Goal: Task Accomplishment & Management: Complete application form

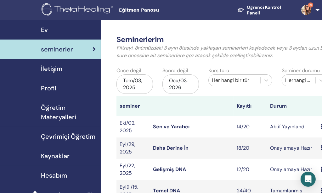
click at [170, 130] on link "Sen ve Yaratıcı" at bounding box center [171, 127] width 36 height 7
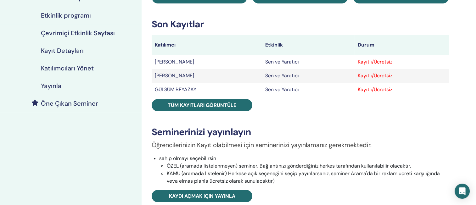
scroll to position [94, 0]
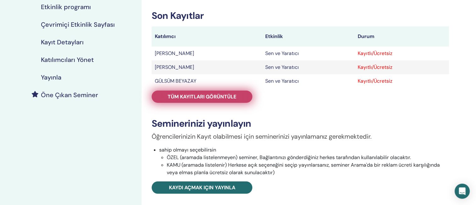
click at [214, 99] on span "Tüm kayıtları görüntüle" at bounding box center [202, 96] width 69 height 7
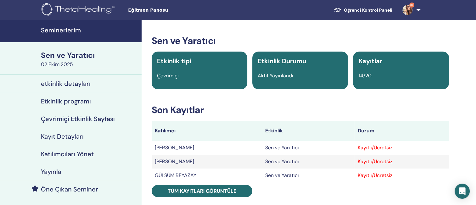
click at [67, 31] on h4 "Seminerlerim" at bounding box center [89, 30] width 97 height 8
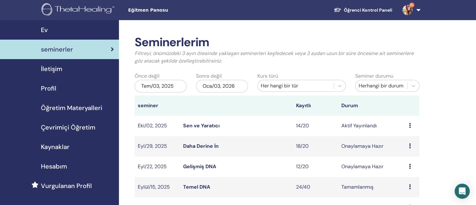
click at [409, 146] on icon at bounding box center [410, 145] width 2 height 5
click at [408, 170] on link "katılımcılar" at bounding box center [405, 170] width 25 height 7
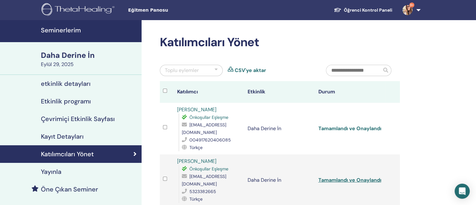
click at [354, 125] on link "Tamamlandı ve Onaylandı" at bounding box center [349, 128] width 63 height 7
click at [347, 177] on link "Tamamlandı ve Onaylandı" at bounding box center [349, 180] width 63 height 7
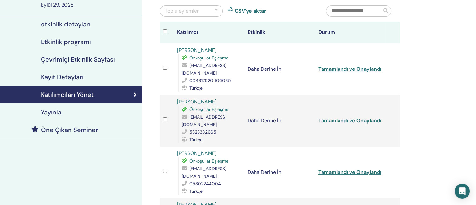
scroll to position [63, 0]
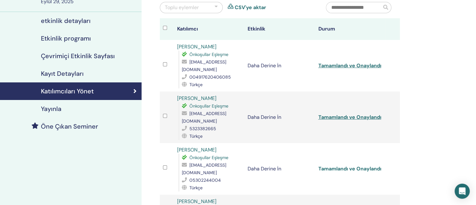
click at [349, 165] on link "Tamamlandı ve Onaylandı" at bounding box center [349, 168] width 63 height 7
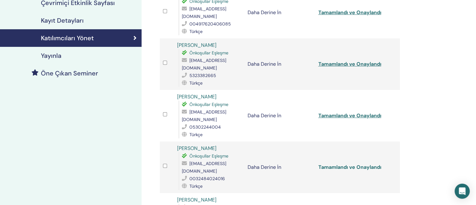
scroll to position [126, 0]
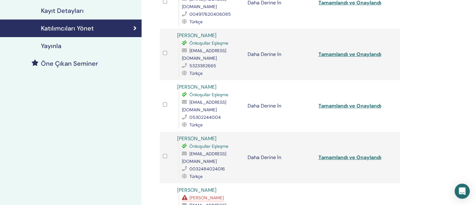
click at [355, 205] on link "Tamamlandı ve Onaylandı" at bounding box center [349, 209] width 63 height 7
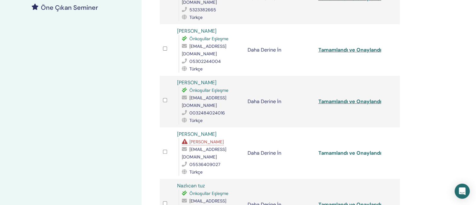
scroll to position [189, 0]
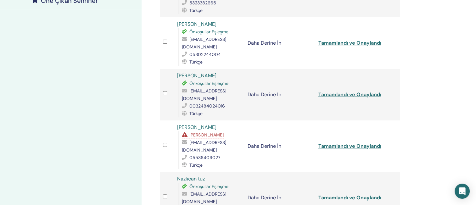
click at [354, 194] on link "Tamamlandı ve Onaylandı" at bounding box center [349, 197] width 63 height 7
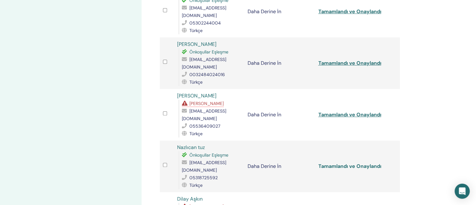
scroll to position [252, 0]
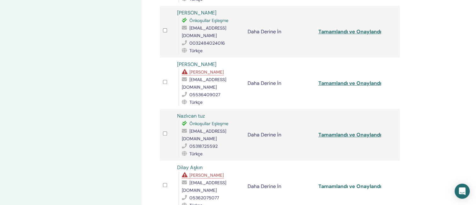
click at [353, 183] on link "Tamamlandı ve Onaylandı" at bounding box center [349, 186] width 63 height 7
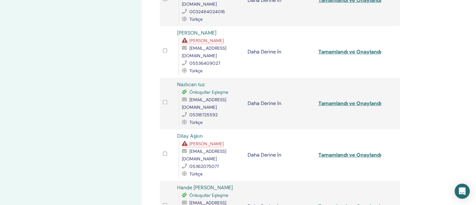
scroll to position [315, 0]
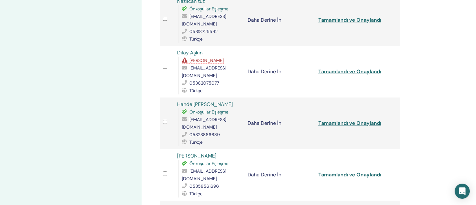
scroll to position [377, 0]
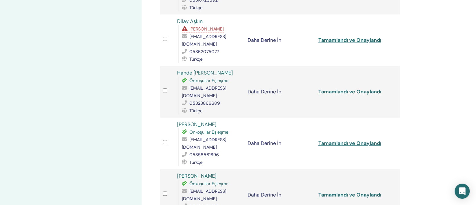
scroll to position [409, 0]
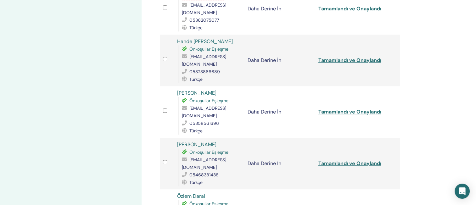
scroll to position [440, 0]
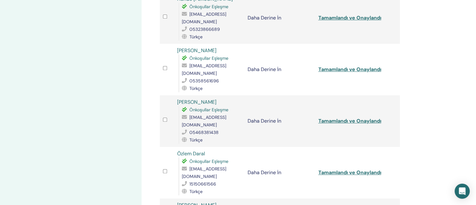
scroll to position [503, 0]
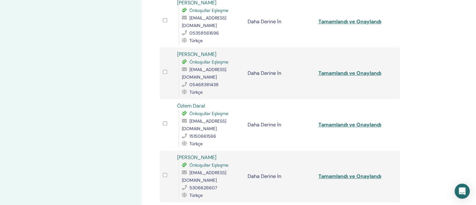
scroll to position [535, 0]
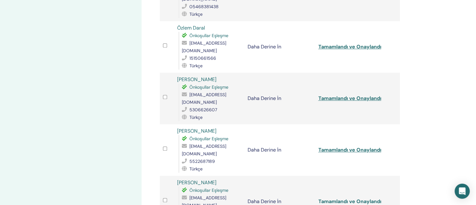
scroll to position [661, 0]
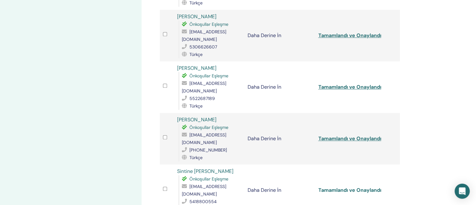
click at [322, 187] on link "Tamamlandı ve Onaylandı" at bounding box center [349, 190] width 63 height 7
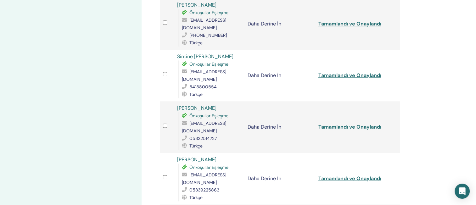
scroll to position [786, 0]
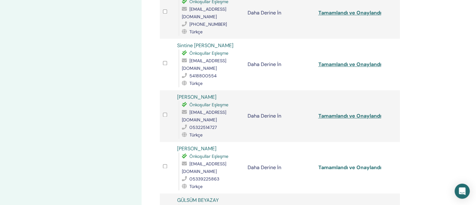
click at [321, 164] on link "Tamamlandı ve Onaylandı" at bounding box center [349, 167] width 63 height 7
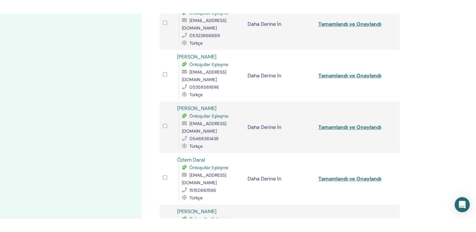
scroll to position [472, 0]
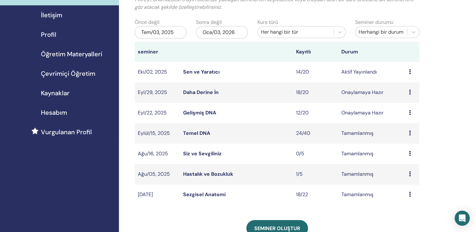
scroll to position [63, 0]
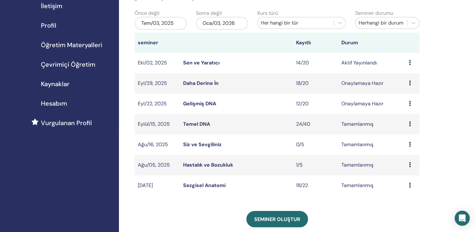
click at [409, 166] on icon at bounding box center [410, 164] width 2 height 5
click at [404, 181] on link "katılımcılar" at bounding box center [405, 181] width 25 height 7
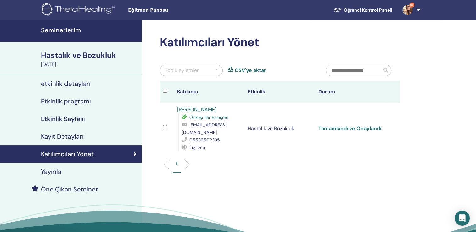
click at [350, 128] on link "Tamamlandı ve Onaylandı" at bounding box center [349, 128] width 63 height 7
click at [341, 130] on link "Tamamlandı ve Onaylandı" at bounding box center [349, 128] width 63 height 7
click at [62, 31] on h4 "Seminerlerim" at bounding box center [89, 30] width 97 height 8
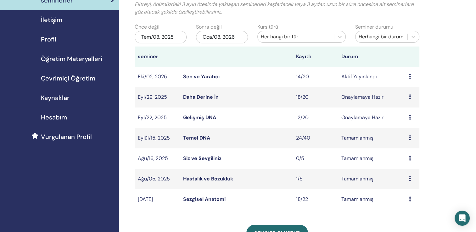
scroll to position [63, 0]
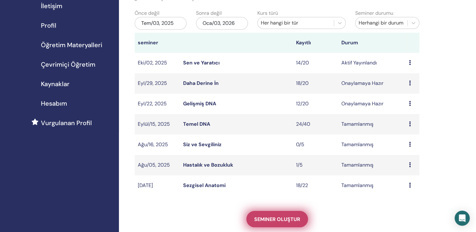
click at [277, 217] on span "Seminer oluştur" at bounding box center [277, 219] width 46 height 7
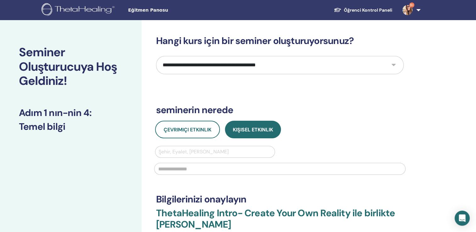
click at [291, 70] on select "**********" at bounding box center [280, 65] width 248 height 18
select select "**"
click at [156, 56] on select "**********" at bounding box center [280, 65] width 248 height 18
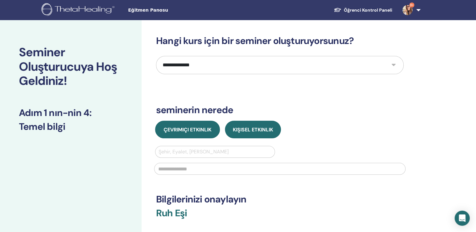
click at [192, 131] on span "Çevrimiçi Etkinlik" at bounding box center [188, 129] width 48 height 7
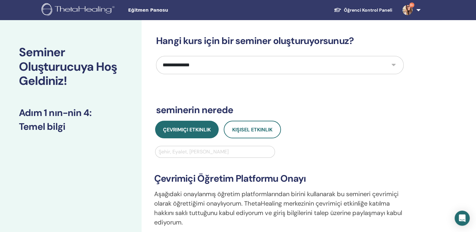
click at [187, 153] on div at bounding box center [215, 152] width 113 height 9
type input "*******"
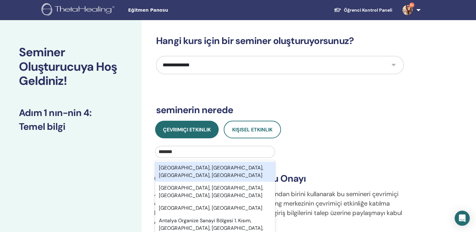
click at [211, 170] on div "[GEOGRAPHIC_DATA], [GEOGRAPHIC_DATA], [GEOGRAPHIC_DATA], [GEOGRAPHIC_DATA]" at bounding box center [215, 172] width 120 height 20
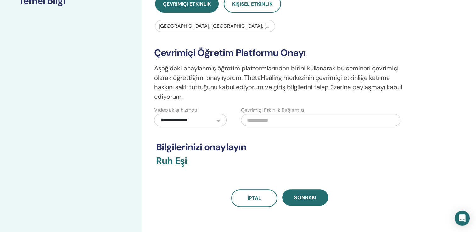
scroll to position [157, 0]
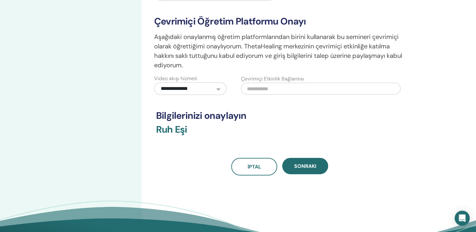
paste input "**********"
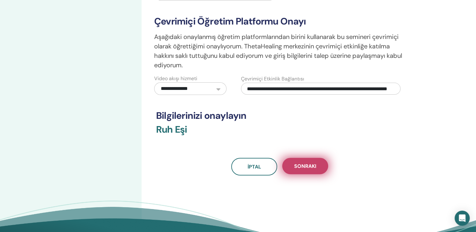
type input "**********"
click at [308, 170] on button "Sonraki" at bounding box center [305, 166] width 46 height 16
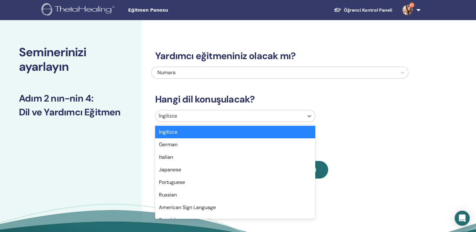
click at [289, 115] on div at bounding box center [230, 116] width 142 height 9
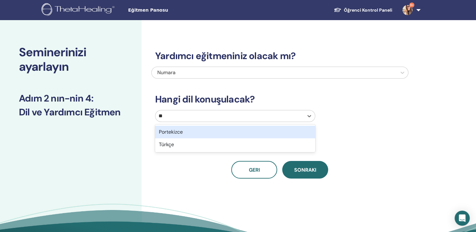
type input "***"
click at [297, 134] on div "Türkçe" at bounding box center [235, 132] width 160 height 13
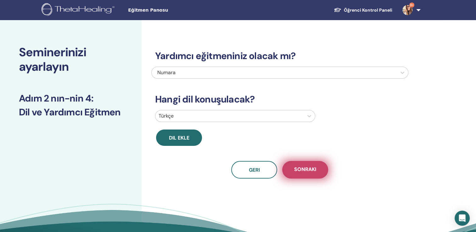
click at [312, 168] on span "Sonraki" at bounding box center [305, 170] width 22 height 8
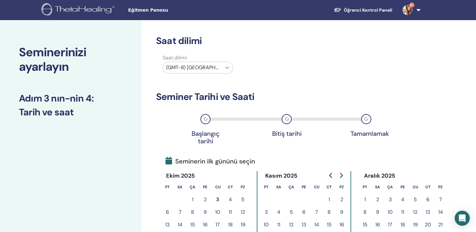
click at [226, 69] on icon at bounding box center [227, 67] width 6 height 6
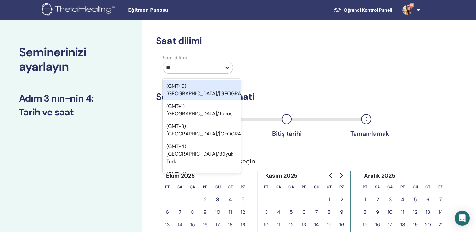
type input "***"
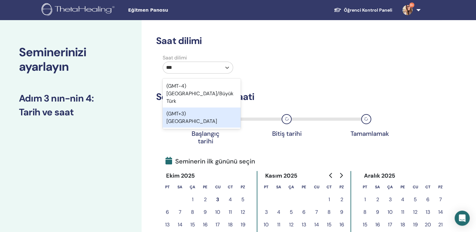
click at [226, 108] on div "(GMT+3) Türkiye" at bounding box center [202, 118] width 78 height 20
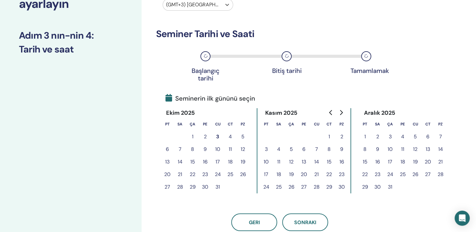
scroll to position [94, 0]
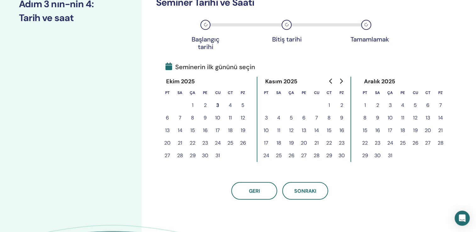
click at [229, 104] on button "4" at bounding box center [230, 105] width 13 height 13
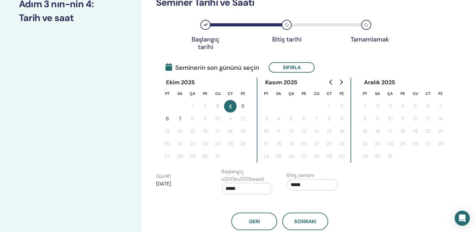
click at [240, 106] on button "5" at bounding box center [243, 106] width 13 height 13
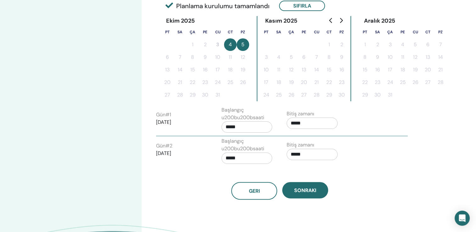
scroll to position [157, 0]
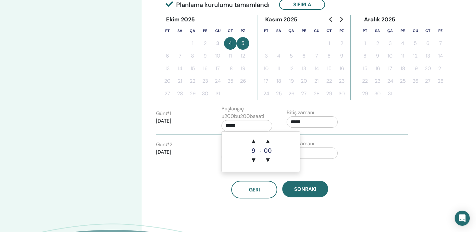
click at [251, 128] on input "*****" at bounding box center [246, 125] width 51 height 11
click at [253, 142] on span "▲" at bounding box center [253, 141] width 13 height 13
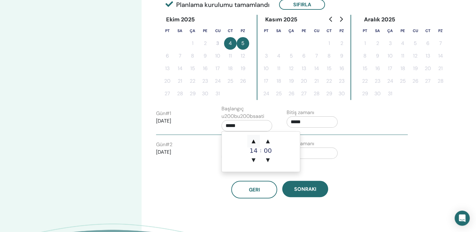
click at [253, 142] on span "▲" at bounding box center [253, 141] width 13 height 13
type input "*****"
click at [253, 142] on span "▲" at bounding box center [253, 141] width 13 height 13
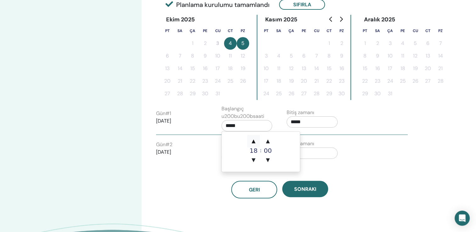
click at [253, 142] on span "▲" at bounding box center [253, 141] width 13 height 13
click at [267, 142] on span "▲" at bounding box center [267, 141] width 13 height 13
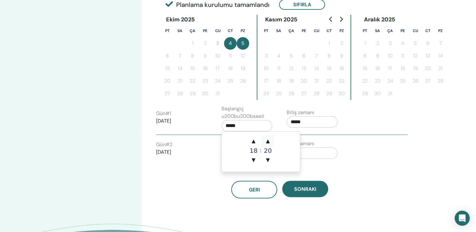
click at [267, 142] on span "▲" at bounding box center [267, 141] width 13 height 13
click at [311, 124] on input "*****" at bounding box center [312, 121] width 51 height 11
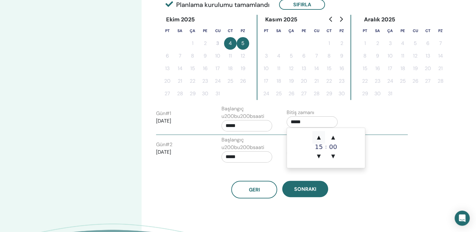
click at [319, 137] on span "▲" at bounding box center [318, 137] width 13 height 13
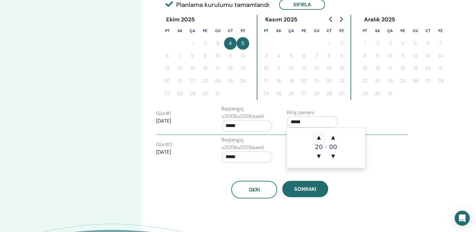
click at [319, 137] on span "▲" at bounding box center [318, 137] width 13 height 13
click at [332, 137] on span "▲" at bounding box center [333, 137] width 13 height 13
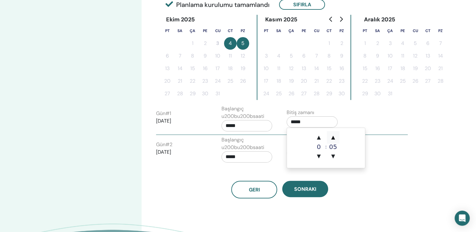
click at [332, 137] on span "▲" at bounding box center [333, 137] width 13 height 13
click at [332, 136] on span "▲" at bounding box center [333, 137] width 13 height 13
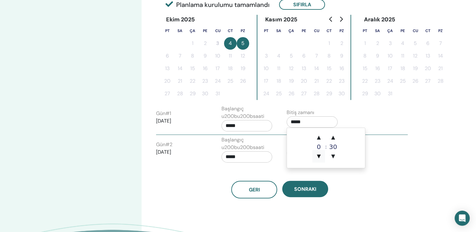
click at [317, 157] on span "▼" at bounding box center [318, 156] width 13 height 13
click at [317, 138] on span "▲" at bounding box center [318, 137] width 13 height 13
click at [333, 137] on span "▲" at bounding box center [333, 137] width 13 height 13
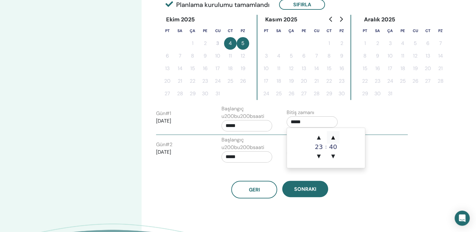
click at [333, 137] on span "▲" at bounding box center [333, 137] width 13 height 13
type input "*****"
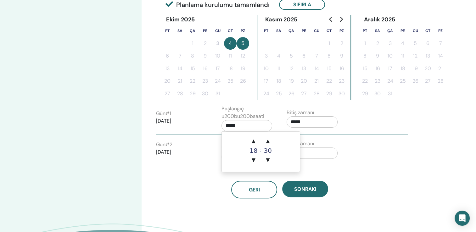
click at [249, 125] on input "*****" at bounding box center [246, 125] width 51 height 11
click at [254, 139] on span "▲" at bounding box center [253, 141] width 13 height 13
click at [254, 160] on span "▼" at bounding box center [253, 160] width 13 height 13
type input "*****"
click at [313, 152] on input "*****" at bounding box center [312, 153] width 51 height 11
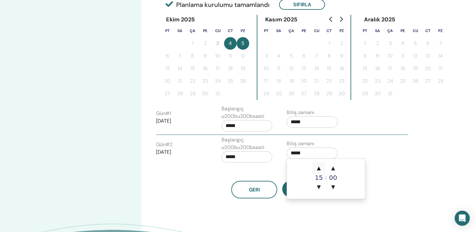
click at [318, 169] on span "▲" at bounding box center [318, 168] width 13 height 13
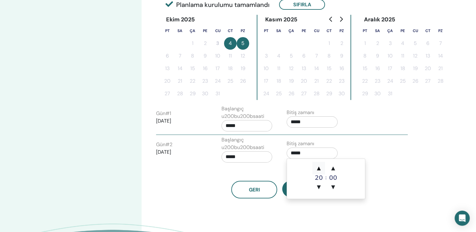
click at [318, 169] on span "▲" at bounding box center [318, 168] width 13 height 13
click at [332, 168] on span "▲" at bounding box center [333, 168] width 13 height 13
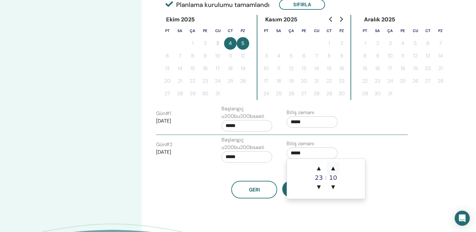
click at [332, 168] on span "▲" at bounding box center [333, 168] width 13 height 13
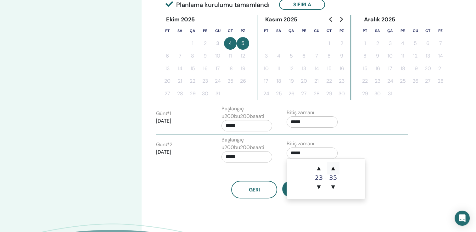
click at [332, 168] on span "▲" at bounding box center [333, 168] width 13 height 13
type input "*****"
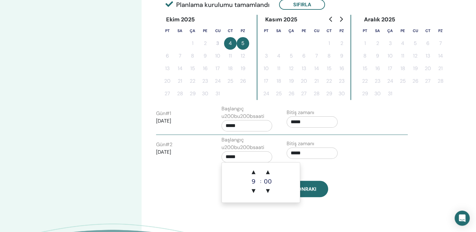
click at [249, 158] on input "*****" at bounding box center [246, 156] width 51 height 11
click at [253, 172] on span "▲" at bounding box center [253, 172] width 13 height 13
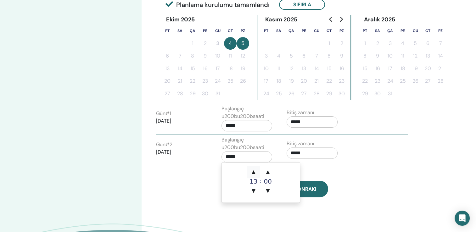
click at [253, 172] on span "▲" at bounding box center [253, 172] width 13 height 13
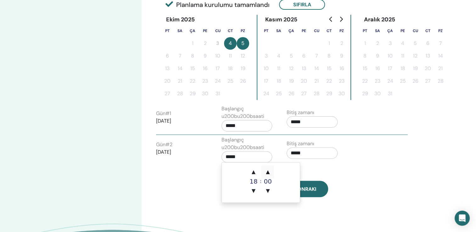
click at [267, 173] on span "▲" at bounding box center [267, 172] width 13 height 13
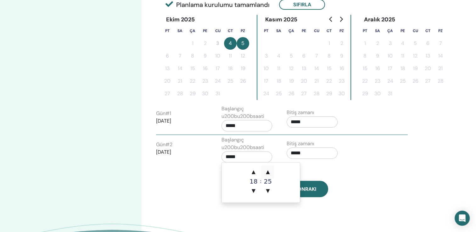
click at [267, 173] on span "▲" at bounding box center [267, 172] width 13 height 13
type input "*****"
click at [317, 191] on button "Sonraki" at bounding box center [305, 189] width 46 height 16
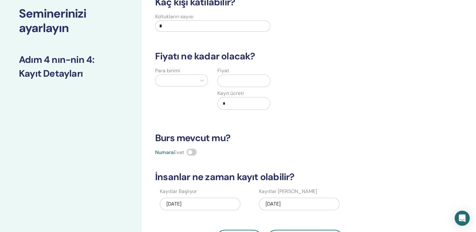
scroll to position [0, 0]
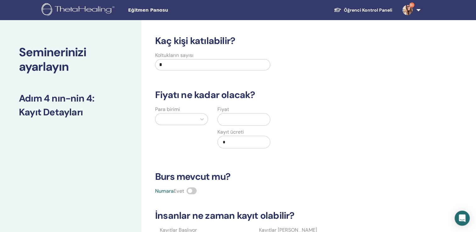
click at [176, 64] on input "*" at bounding box center [212, 64] width 115 height 11
type input "*"
click at [235, 118] on input "text" at bounding box center [245, 120] width 50 height 12
click at [183, 112] on div "Para birimi" at bounding box center [181, 131] width 62 height 50
click at [192, 120] on div at bounding box center [176, 119] width 35 height 9
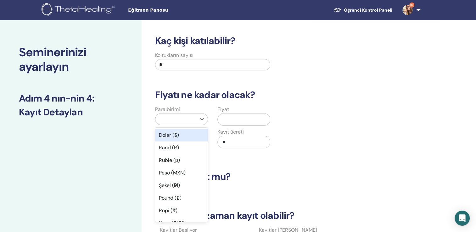
click at [180, 137] on div "Dolar ($)" at bounding box center [181, 135] width 53 height 13
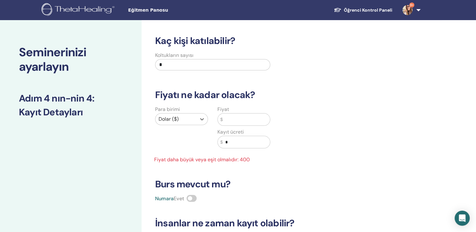
click at [228, 119] on input "text" at bounding box center [246, 120] width 47 height 12
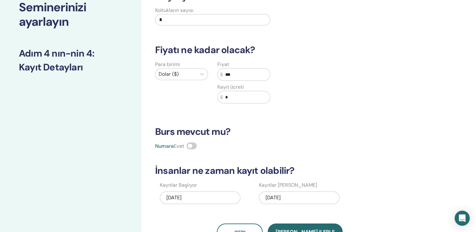
scroll to position [94, 0]
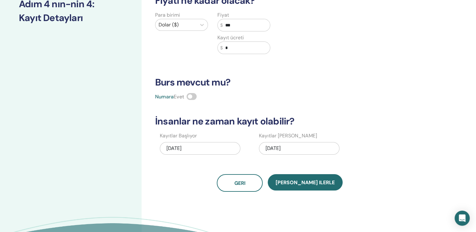
type input "***"
click at [310, 150] on div "10/05/2025" at bounding box center [299, 148] width 81 height 13
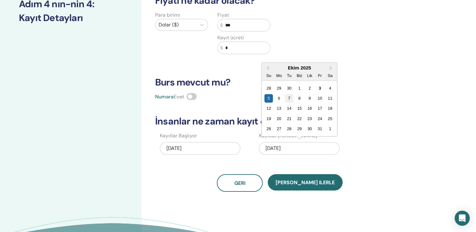
click at [291, 99] on div "7" at bounding box center [289, 98] width 8 height 8
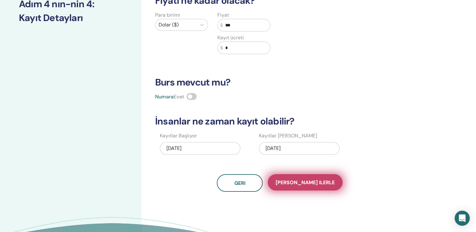
click at [300, 186] on button "Kaydet ilerle" at bounding box center [305, 182] width 75 height 16
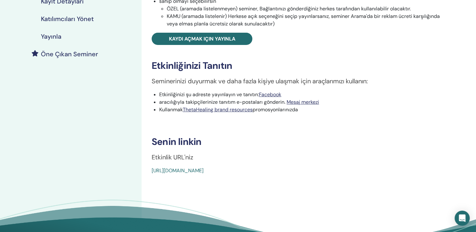
scroll to position [157, 0]
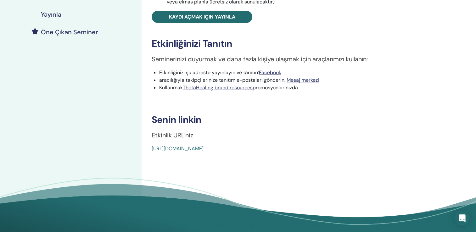
click at [245, 175] on div "Ruh Eşi Etkinlik tipi Çevrimiçi Etkinlik Durumu yayınlanmadı Kayıtlar 0/2 Semin…" at bounding box center [300, 52] width 317 height 378
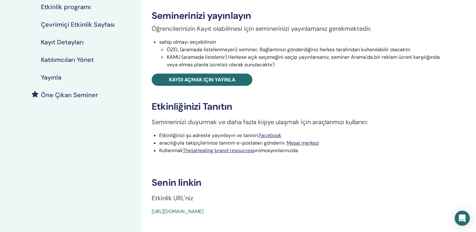
scroll to position [63, 0]
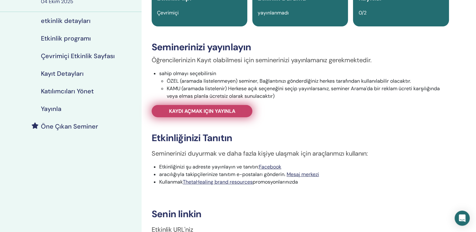
click at [208, 114] on span "Kaydı açmak için yayınla" at bounding box center [202, 111] width 66 height 7
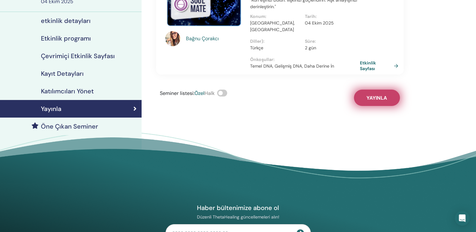
click at [376, 90] on button "Yayınla" at bounding box center [377, 98] width 46 height 16
